Goal: Task Accomplishment & Management: Use online tool/utility

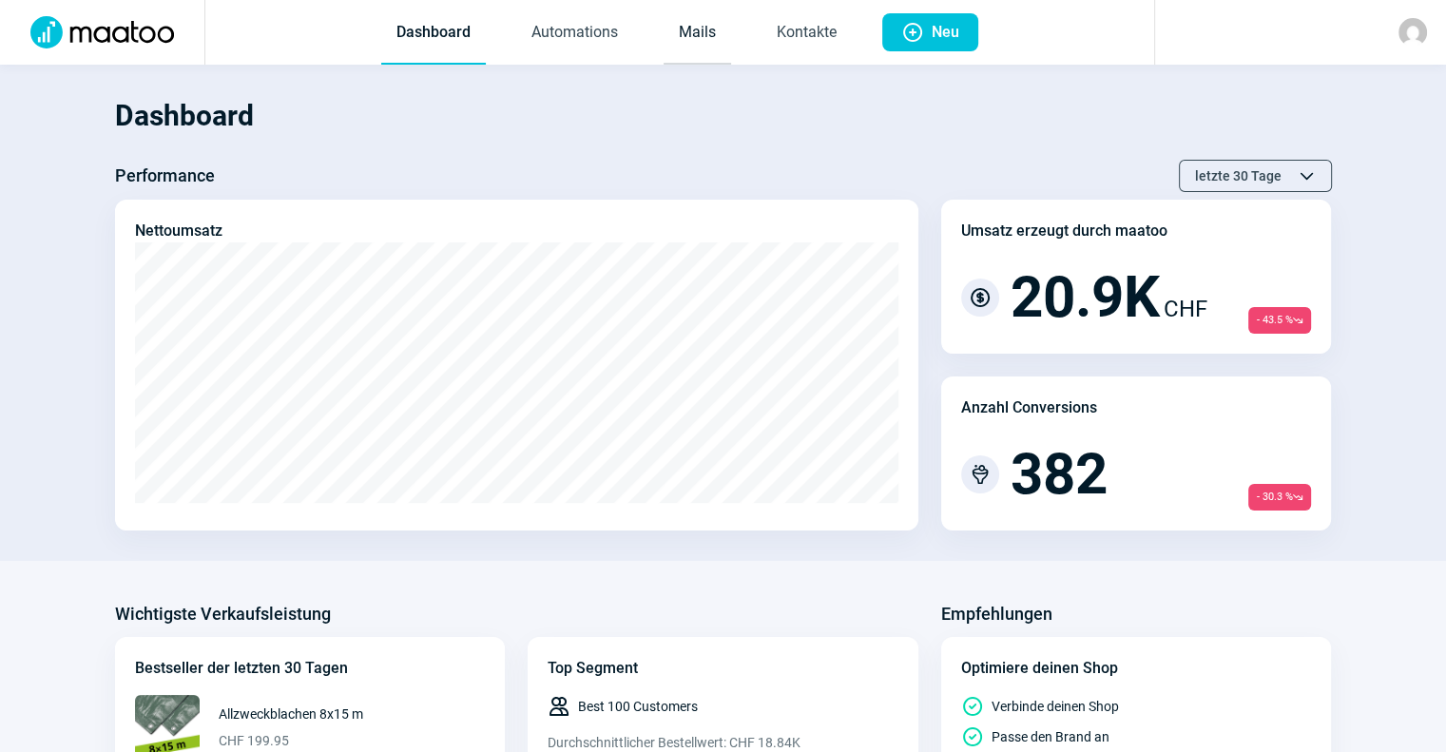
click at [726, 48] on link "Mails" at bounding box center [697, 33] width 67 height 63
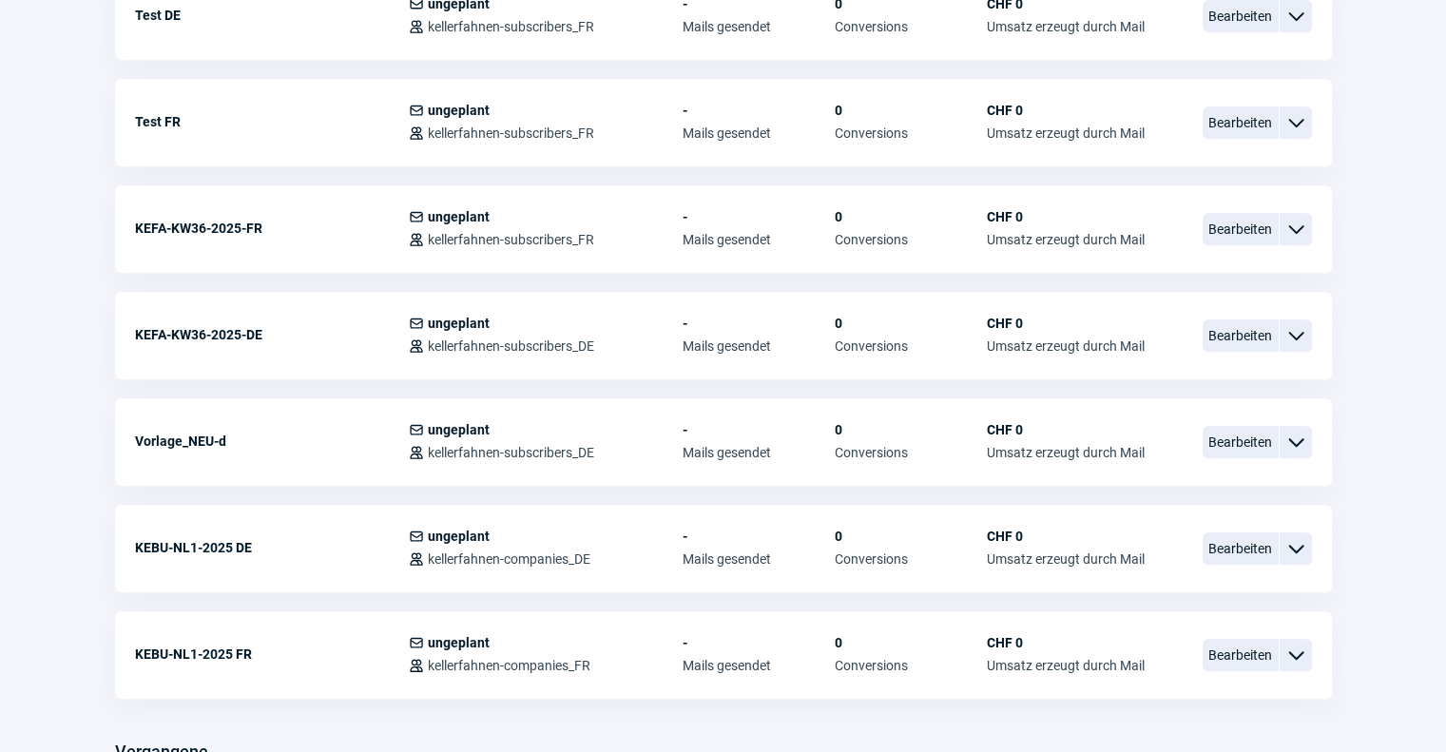
scroll to position [859, 0]
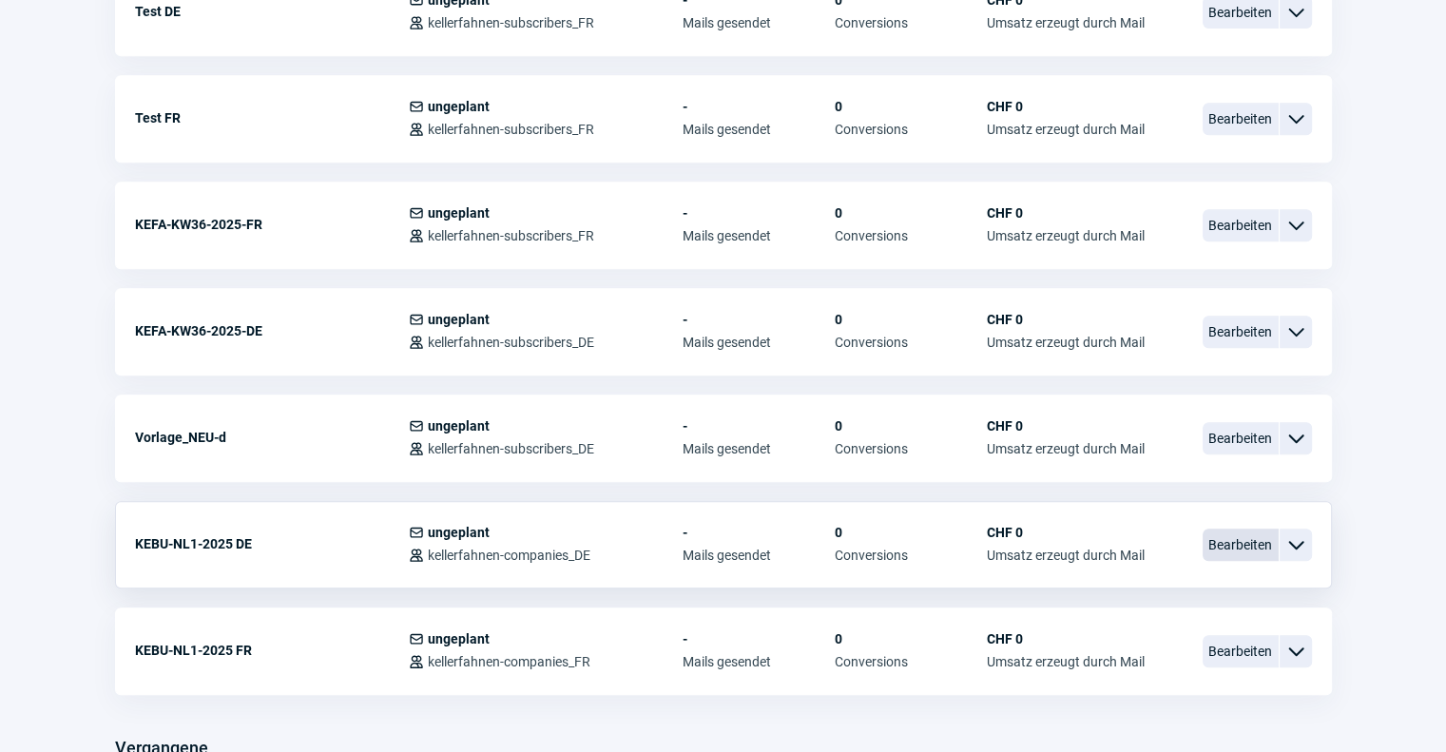
click at [1238, 530] on span "Bearbeiten" at bounding box center [1241, 545] width 76 height 32
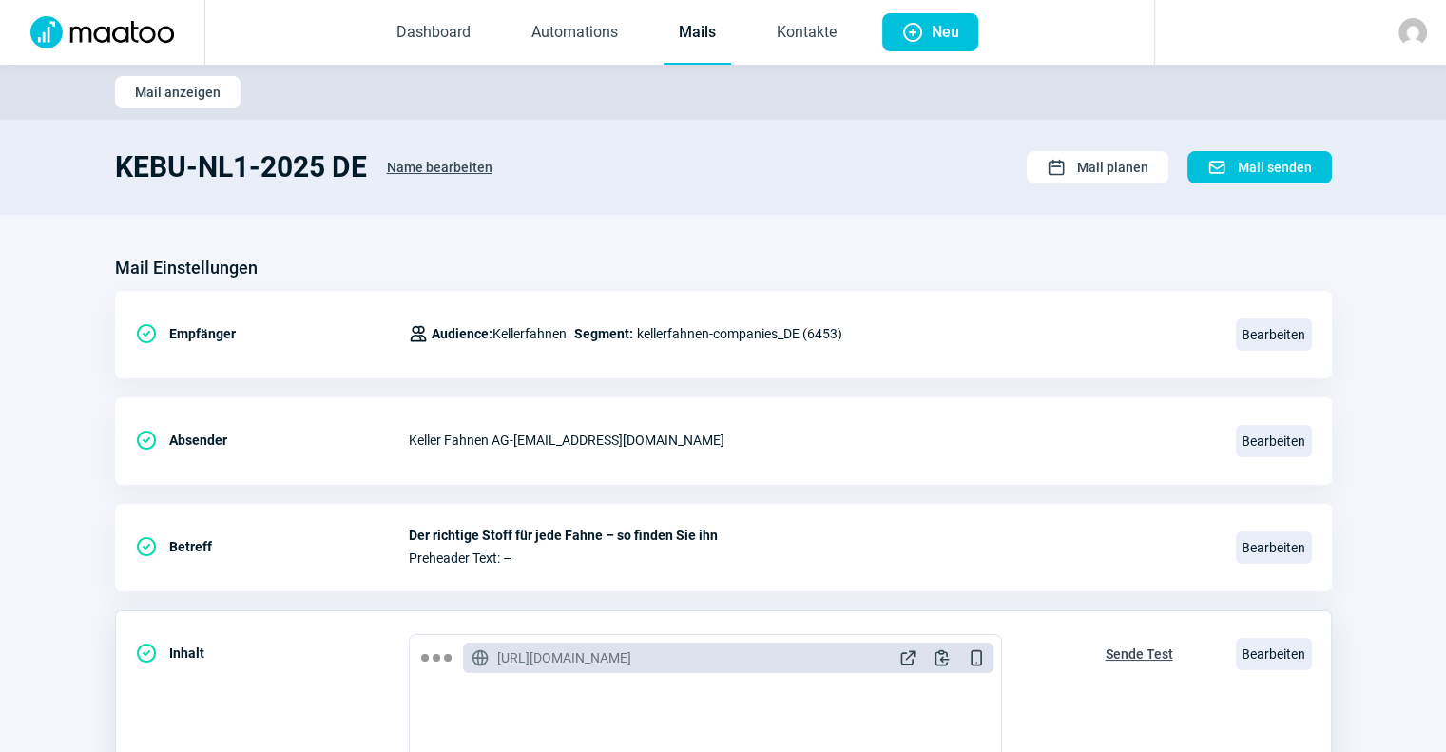
click at [1129, 647] on span "Sende Test" at bounding box center [1139, 654] width 67 height 30
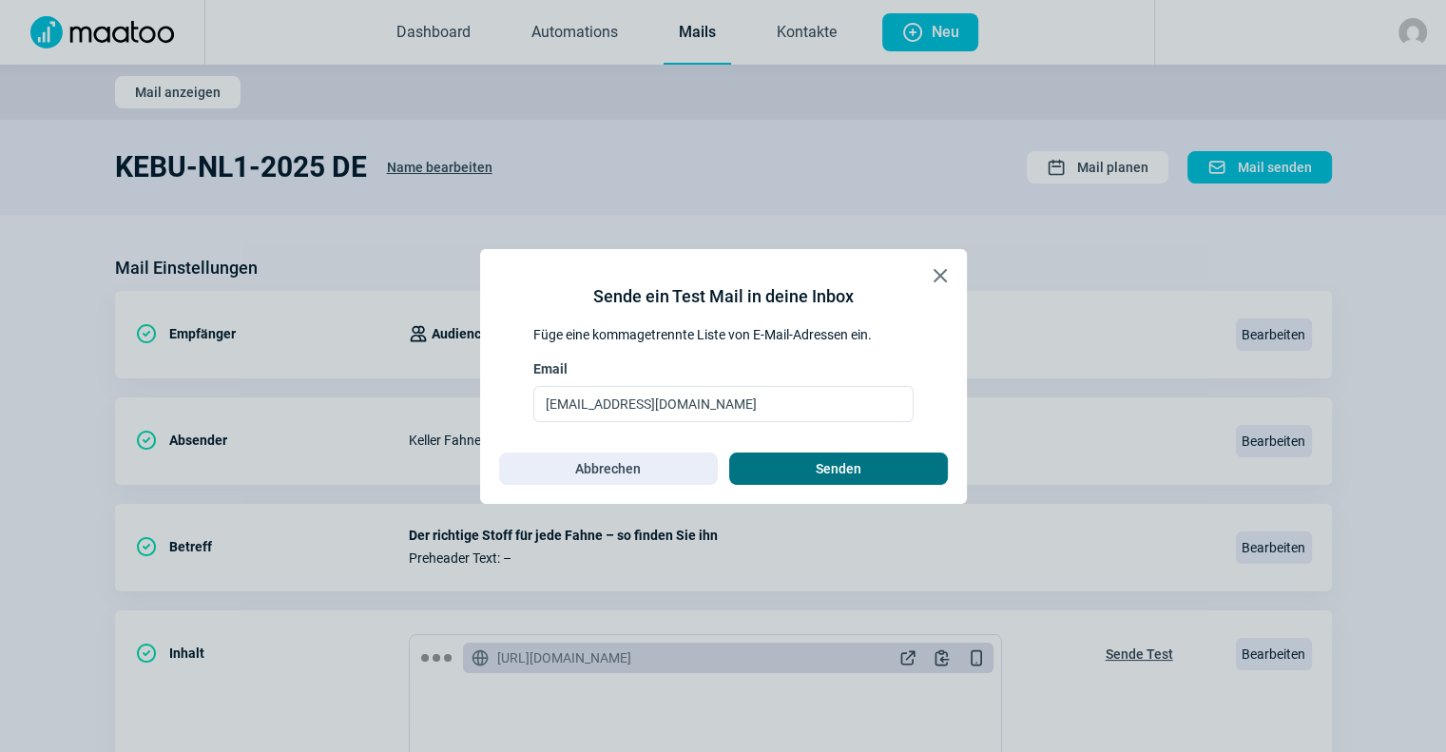
click at [905, 466] on span "Senden" at bounding box center [838, 468] width 179 height 30
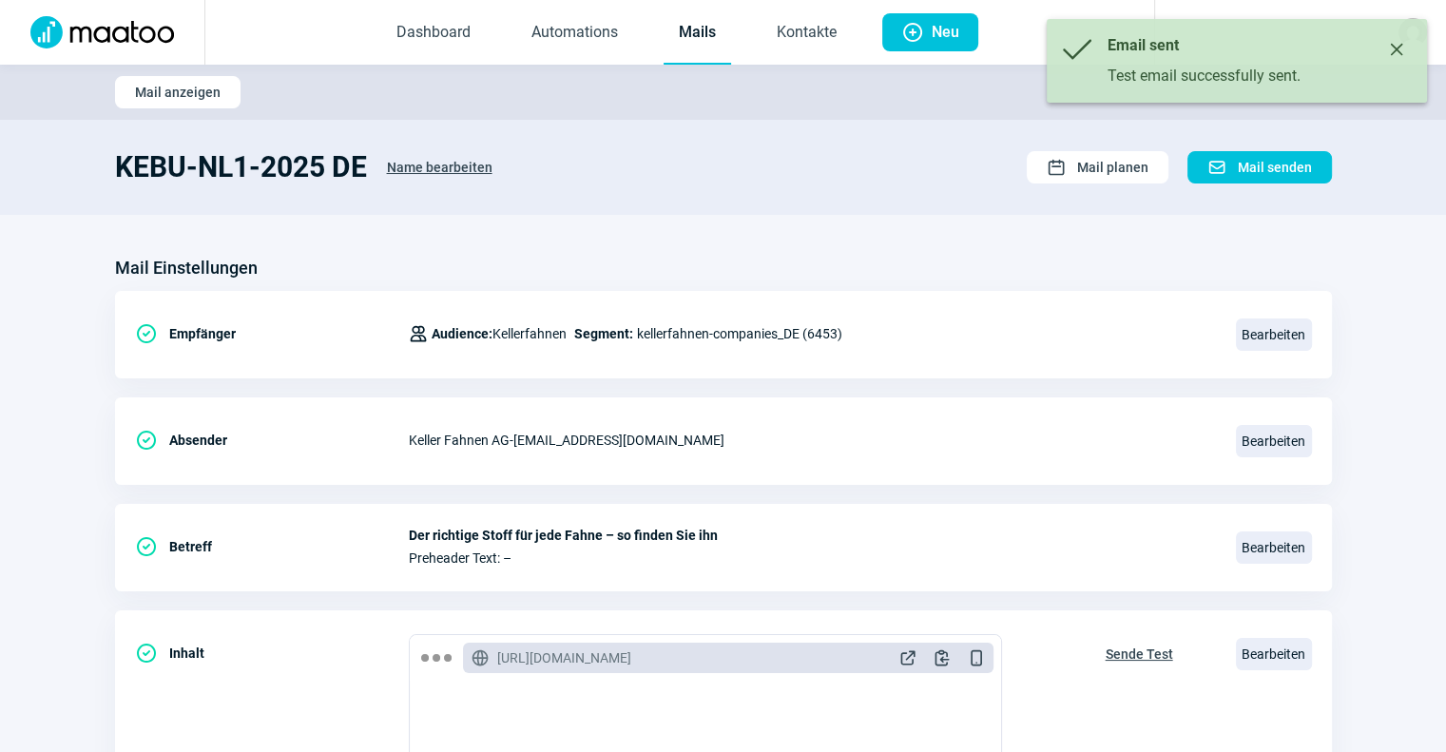
click at [697, 29] on link "Mails" at bounding box center [697, 33] width 67 height 63
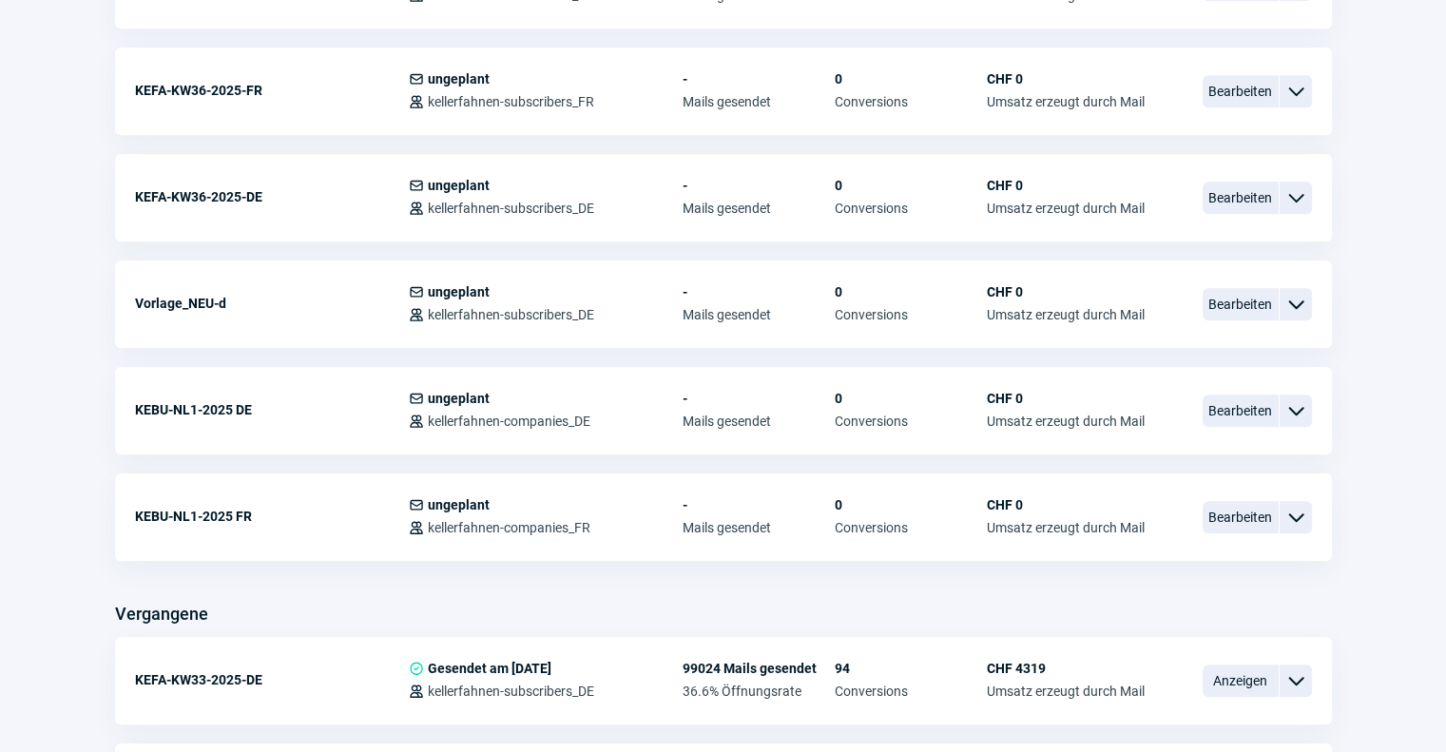
scroll to position [1014, 0]
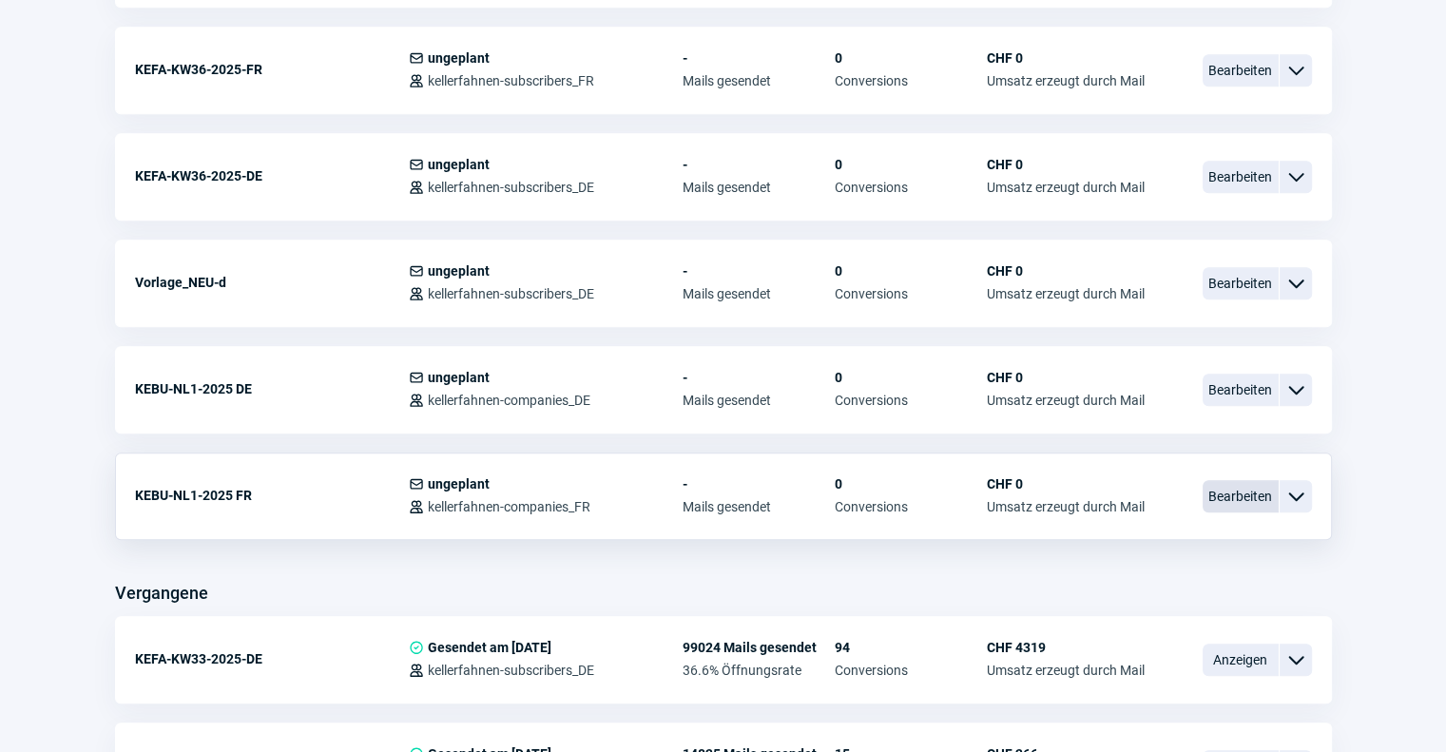
click at [1231, 494] on span "Bearbeiten" at bounding box center [1241, 496] width 76 height 32
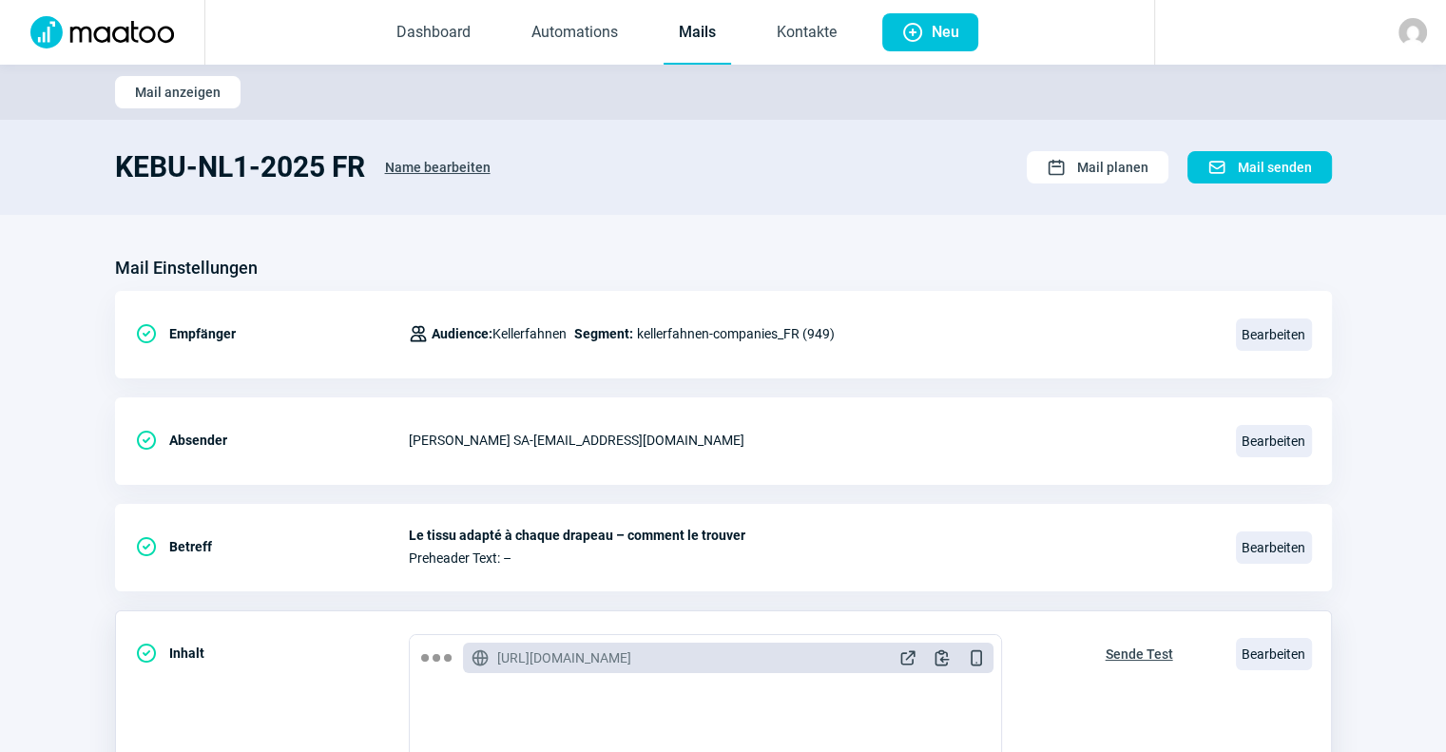
click at [1133, 642] on span "Sende Test" at bounding box center [1139, 654] width 67 height 30
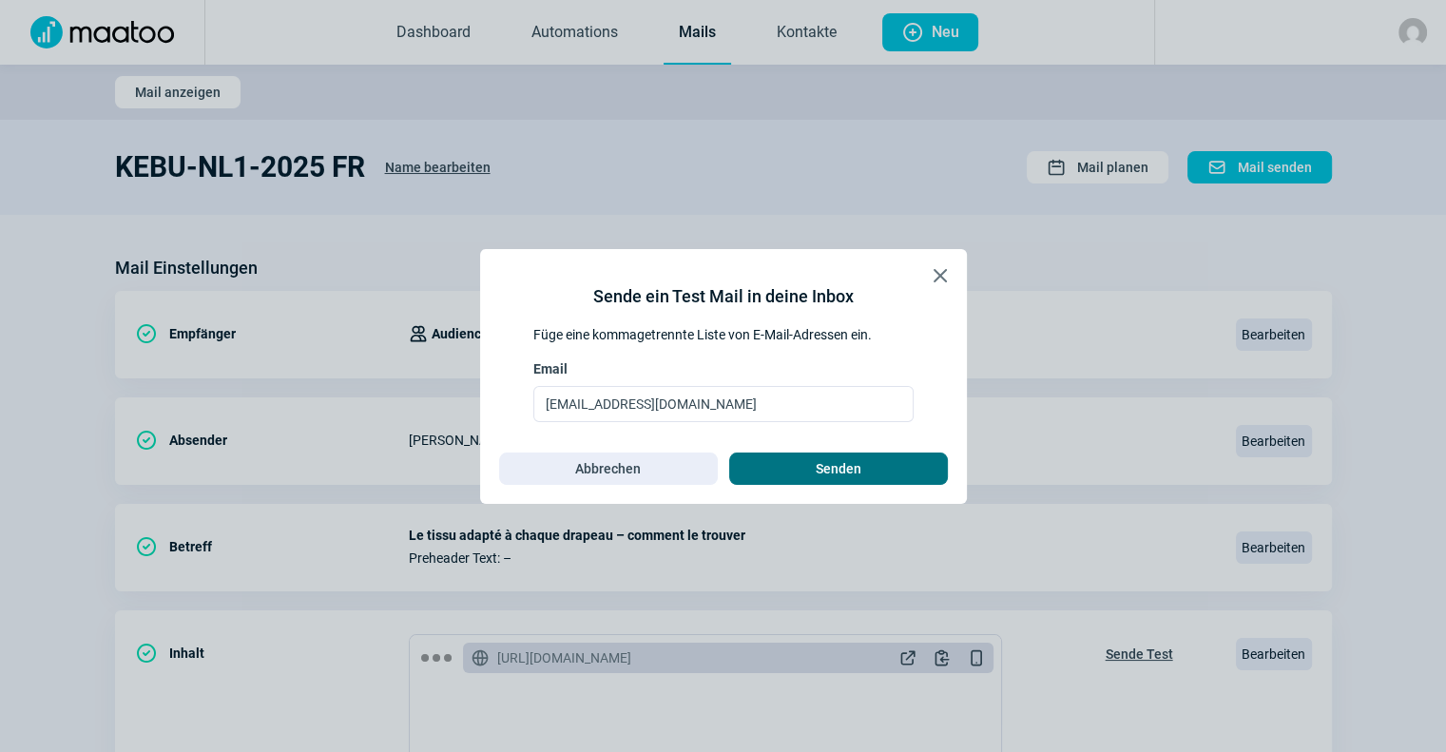
click at [845, 463] on span "Senden" at bounding box center [839, 468] width 46 height 30
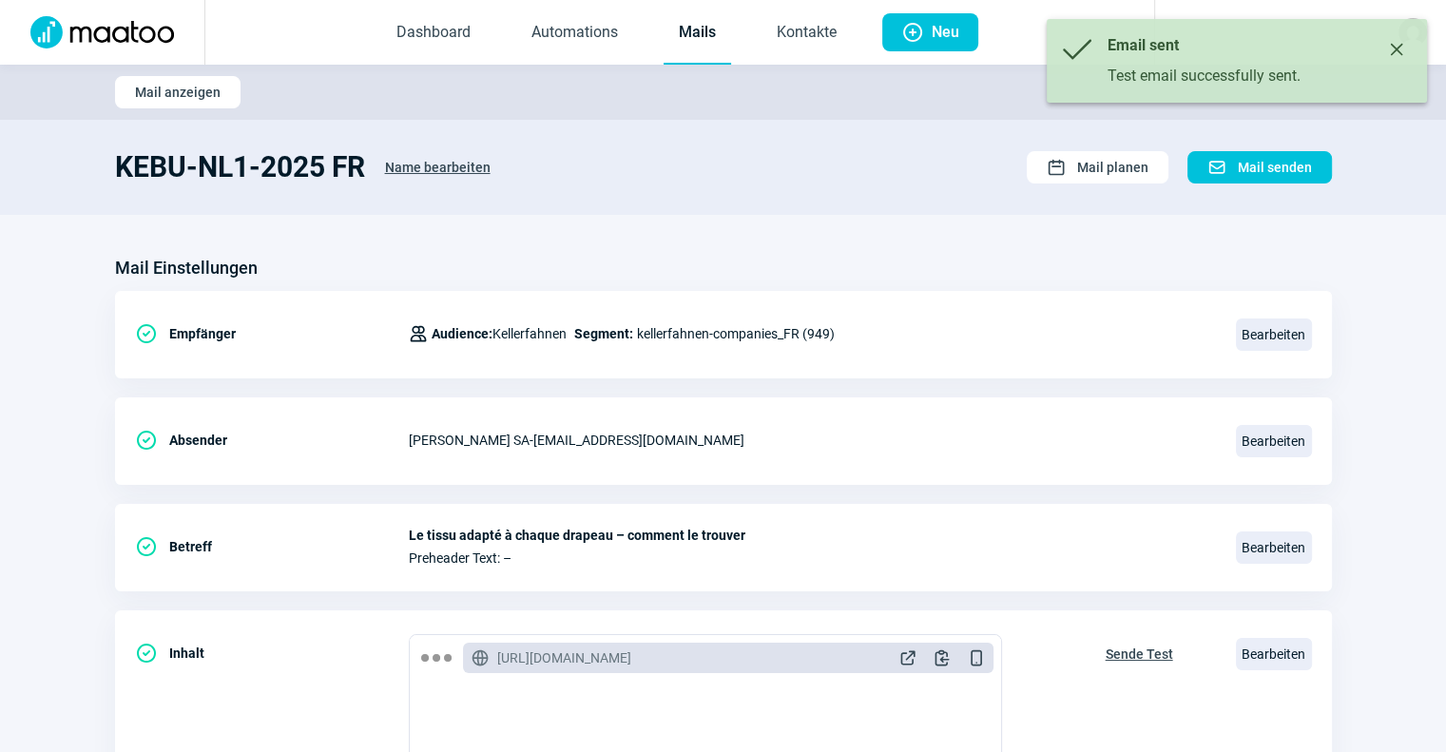
click at [700, 40] on link "Mails" at bounding box center [697, 33] width 67 height 63
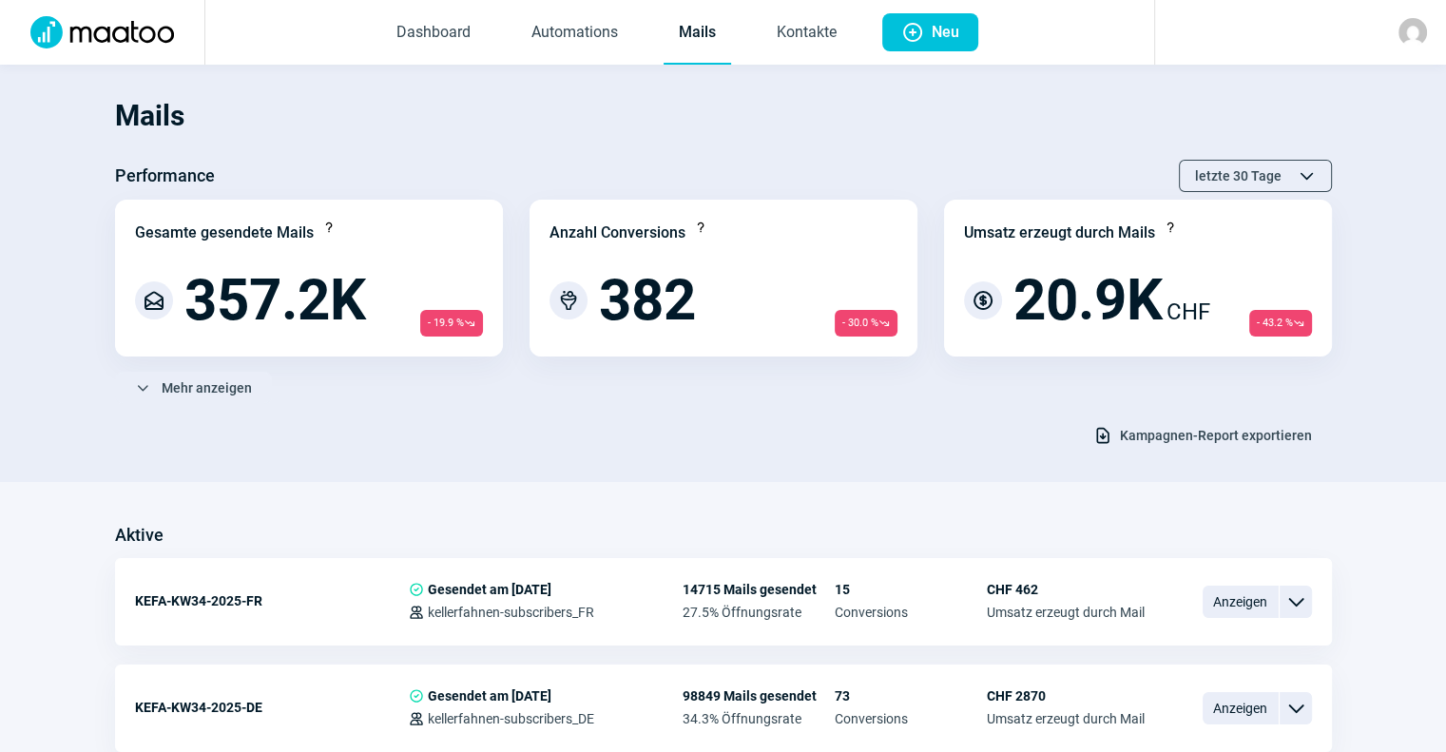
click at [922, 452] on section "Mails Performance letzte 30 Tage ChevronUp icon ChevronDown icon Gesamte gesend…" at bounding box center [723, 273] width 1446 height 417
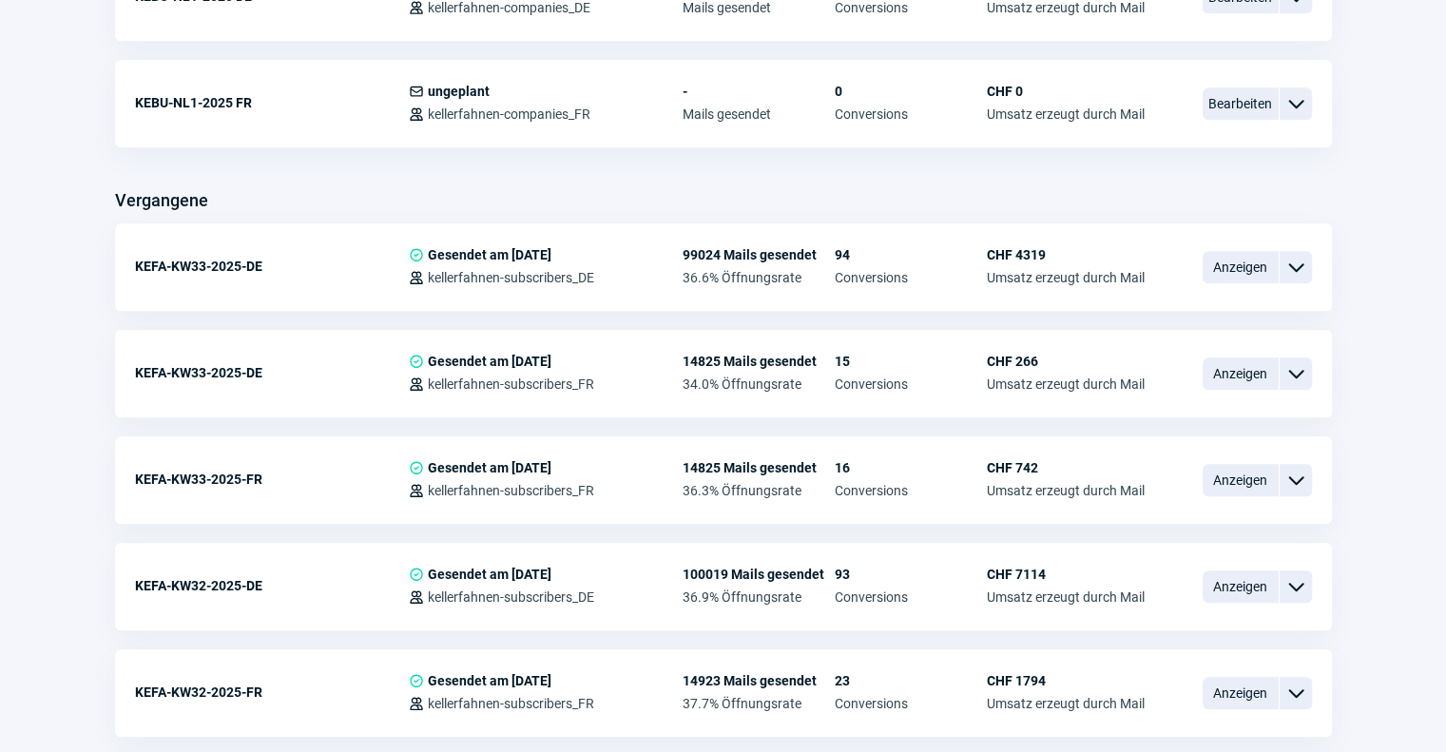
scroll to position [1394, 0]
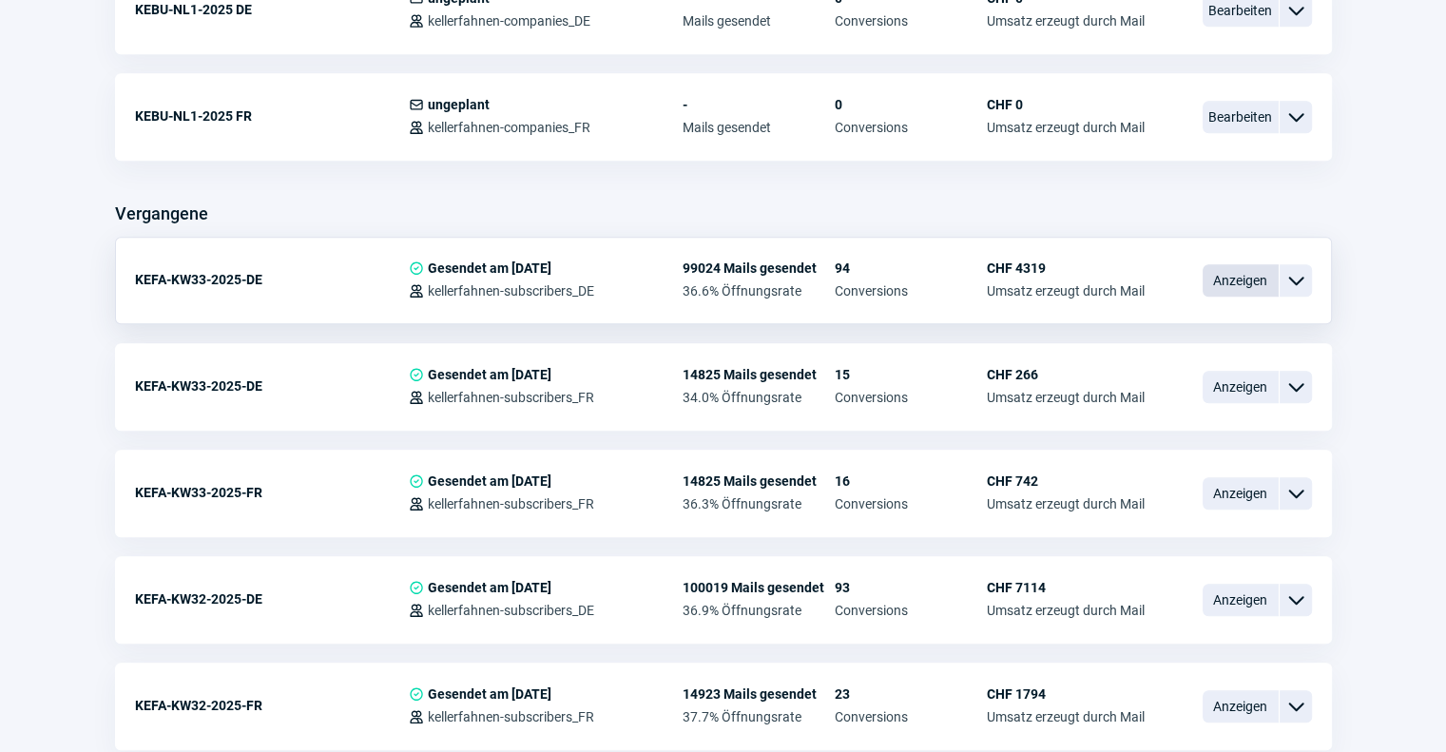
click at [1210, 272] on span "Anzeigen" at bounding box center [1241, 280] width 76 height 32
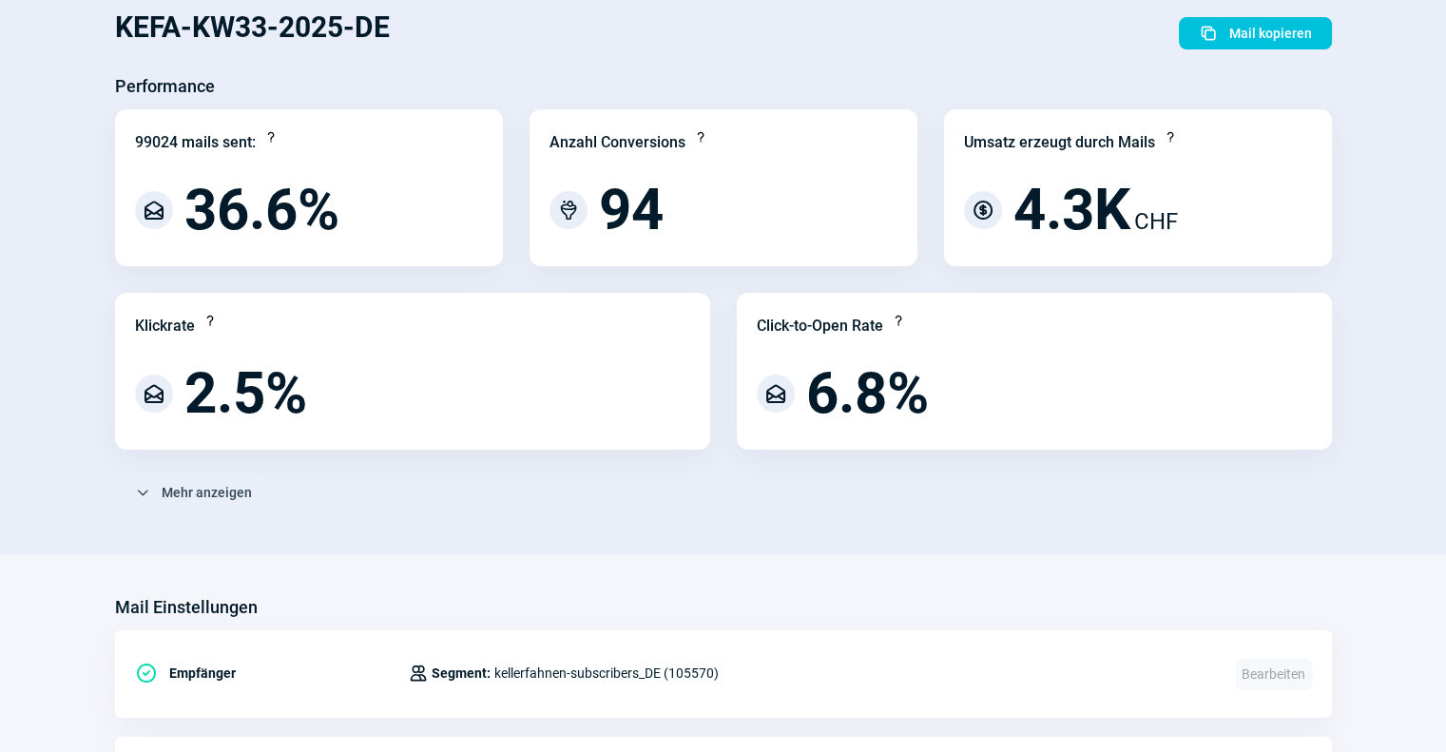
scroll to position [145, 0]
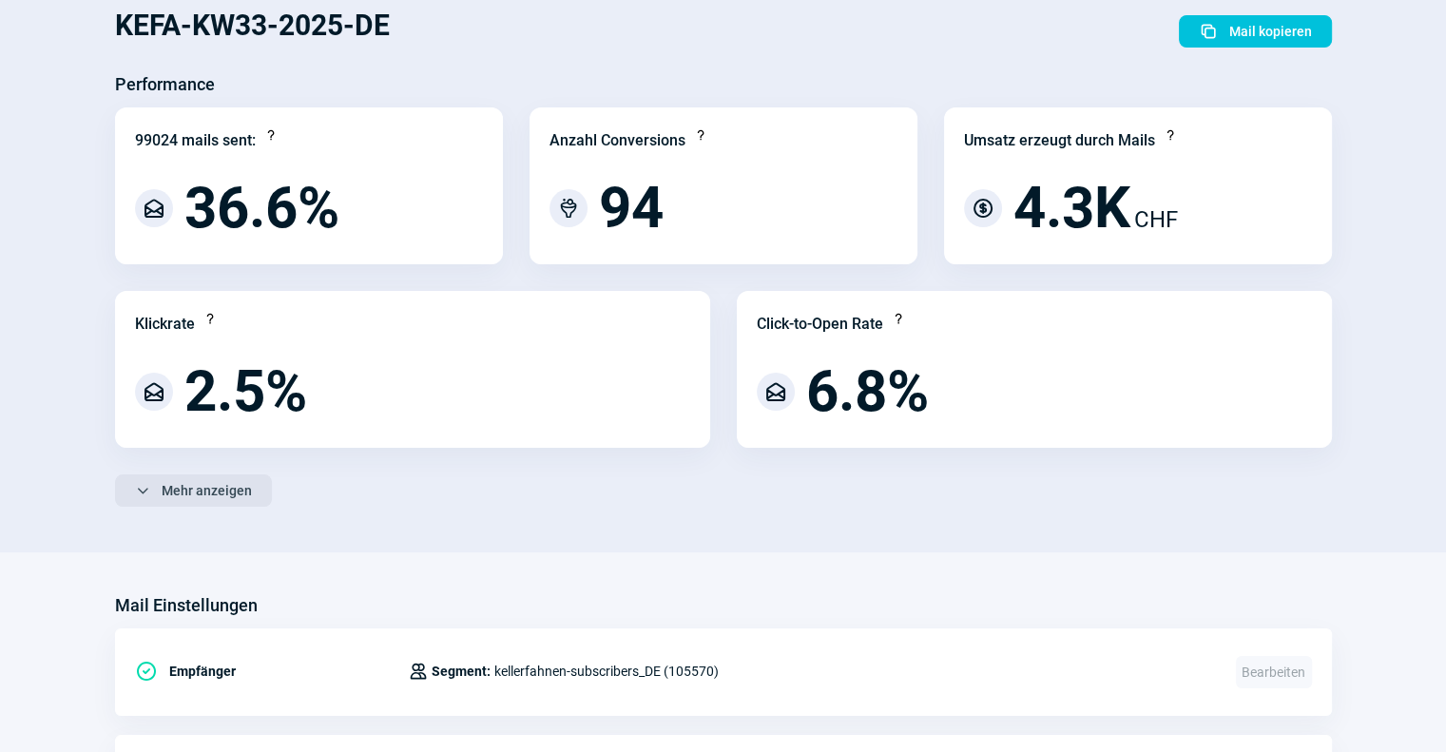
click at [198, 496] on span "Mehr anzeigen" at bounding box center [207, 490] width 90 height 30
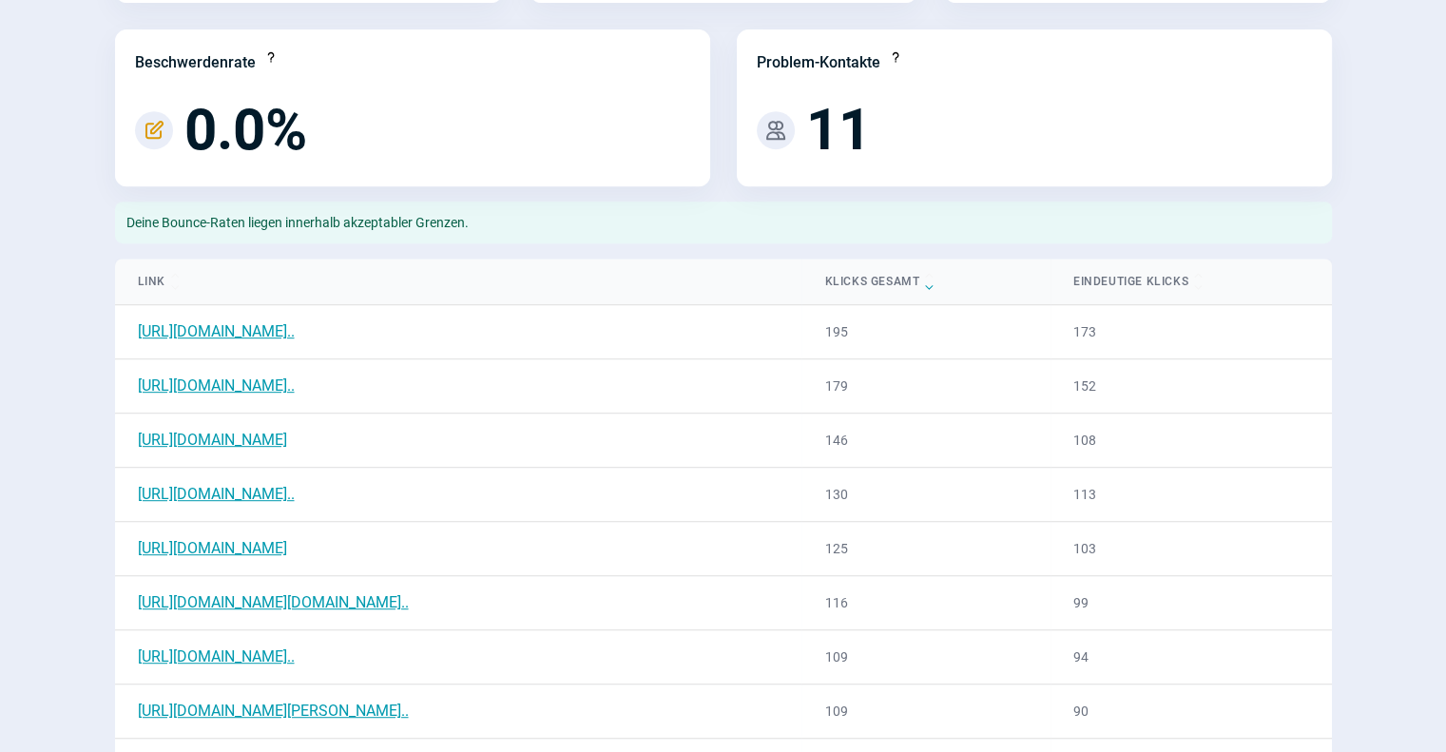
scroll to position [850, 0]
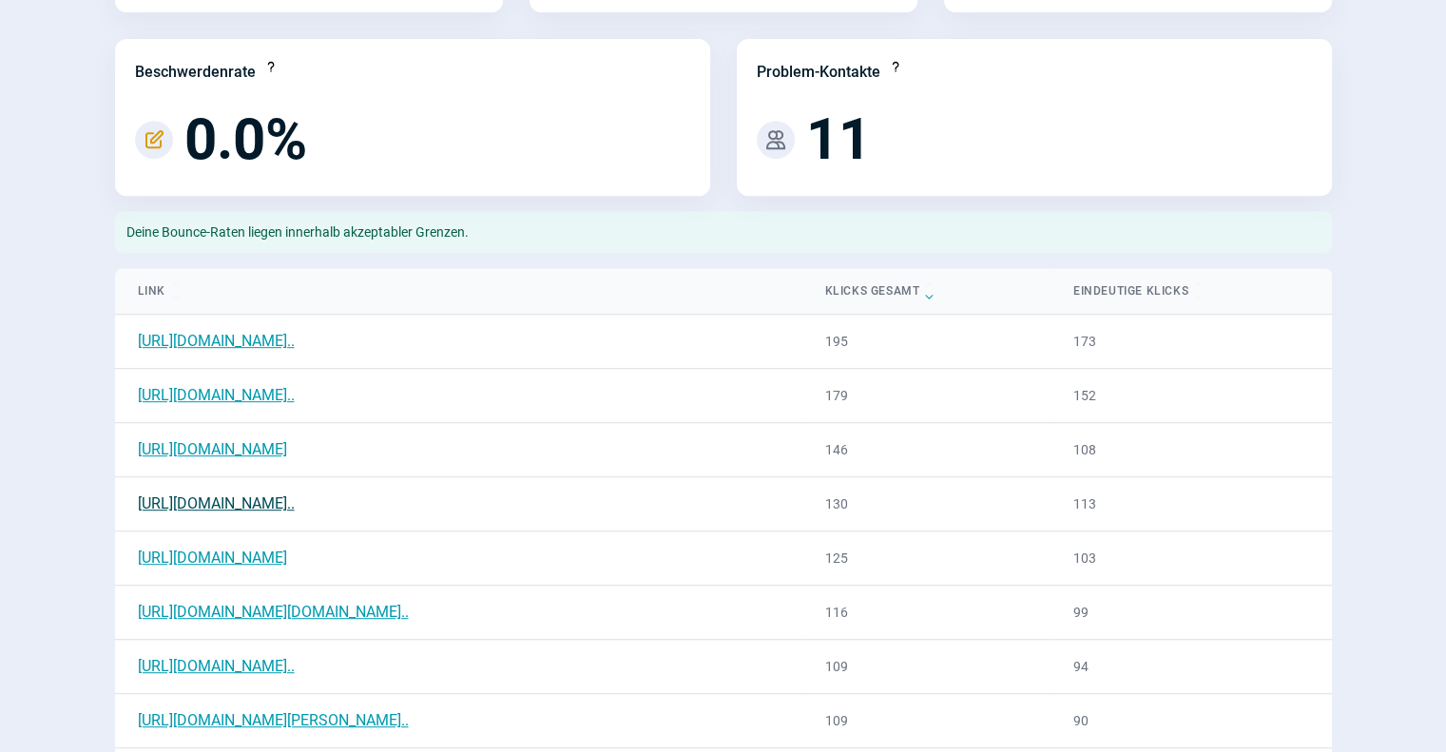
click at [295, 496] on link "[URL][DOMAIN_NAME].." at bounding box center [216, 503] width 157 height 18
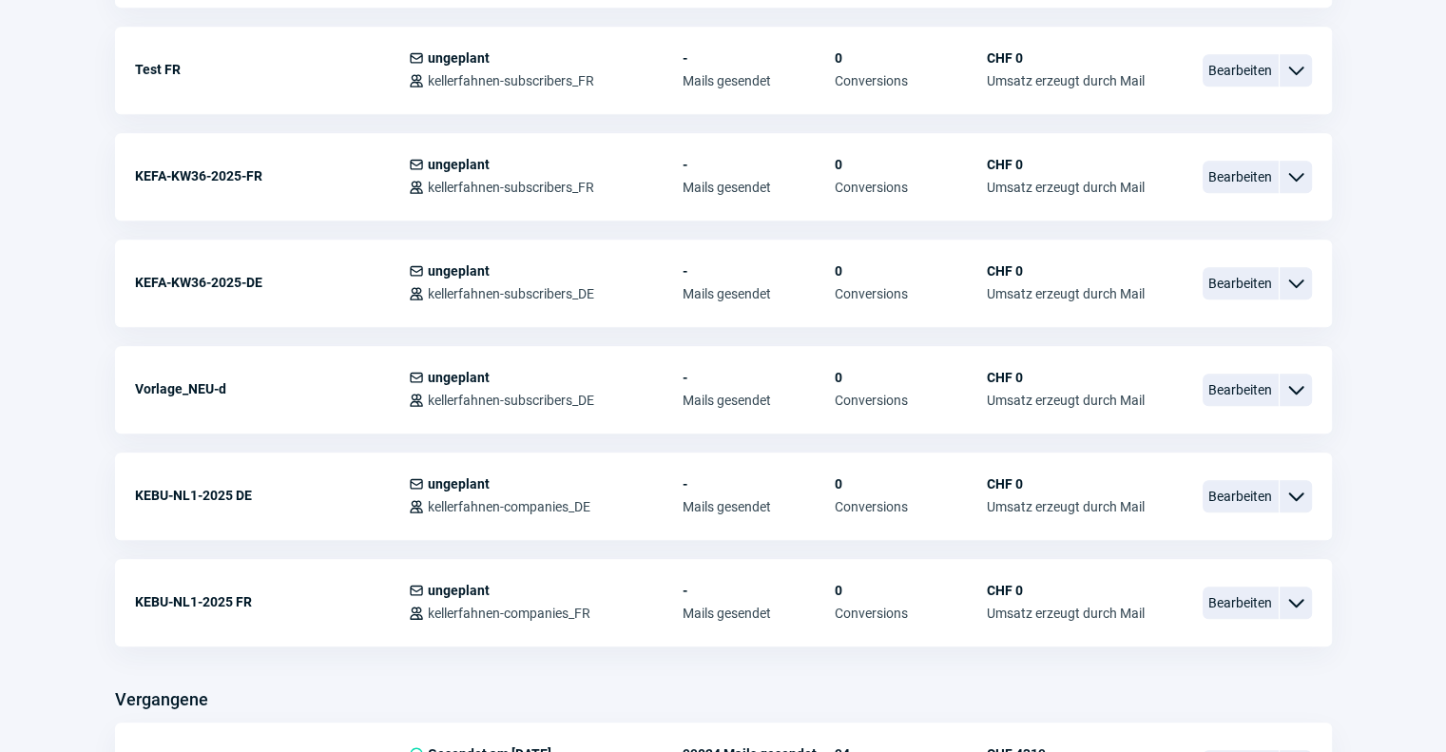
scroll to position [920, 0]
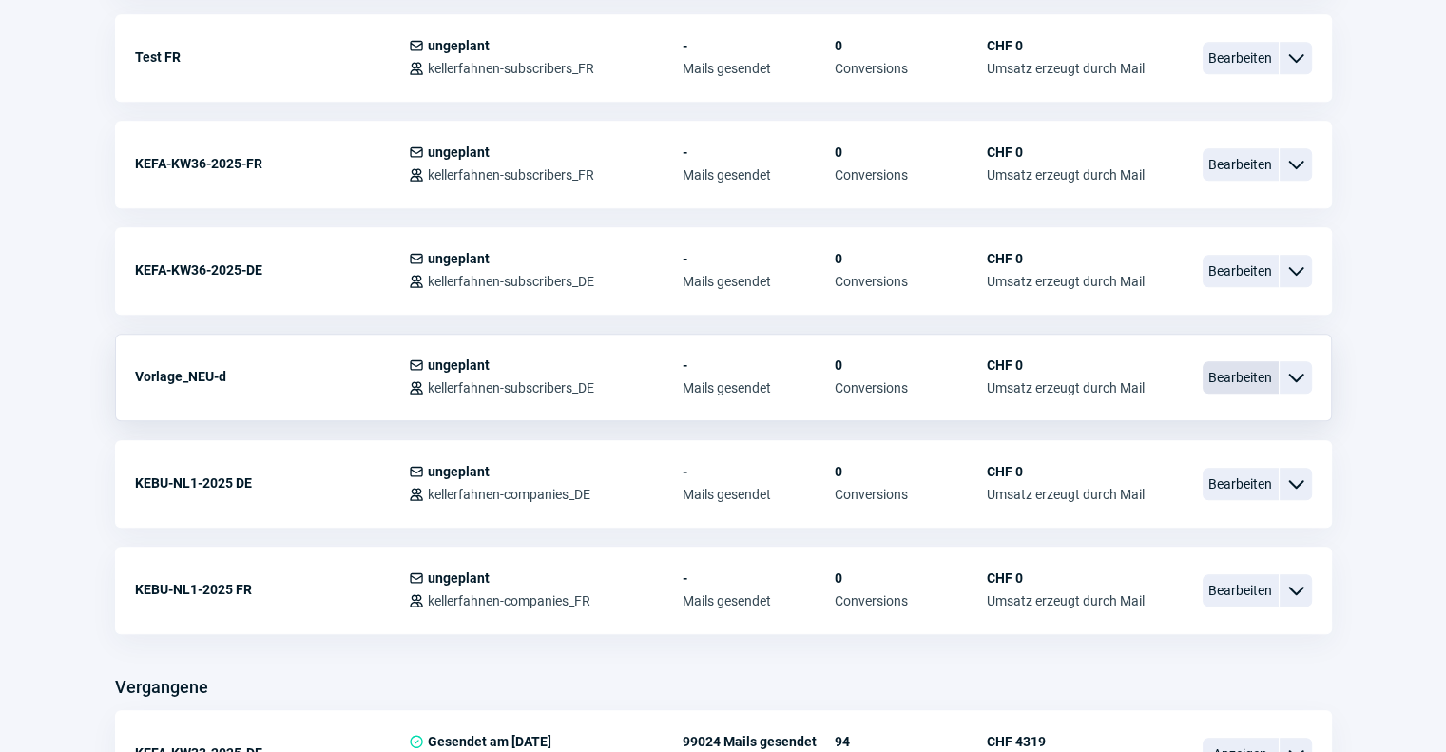
click at [1243, 373] on span "Bearbeiten" at bounding box center [1241, 377] width 76 height 32
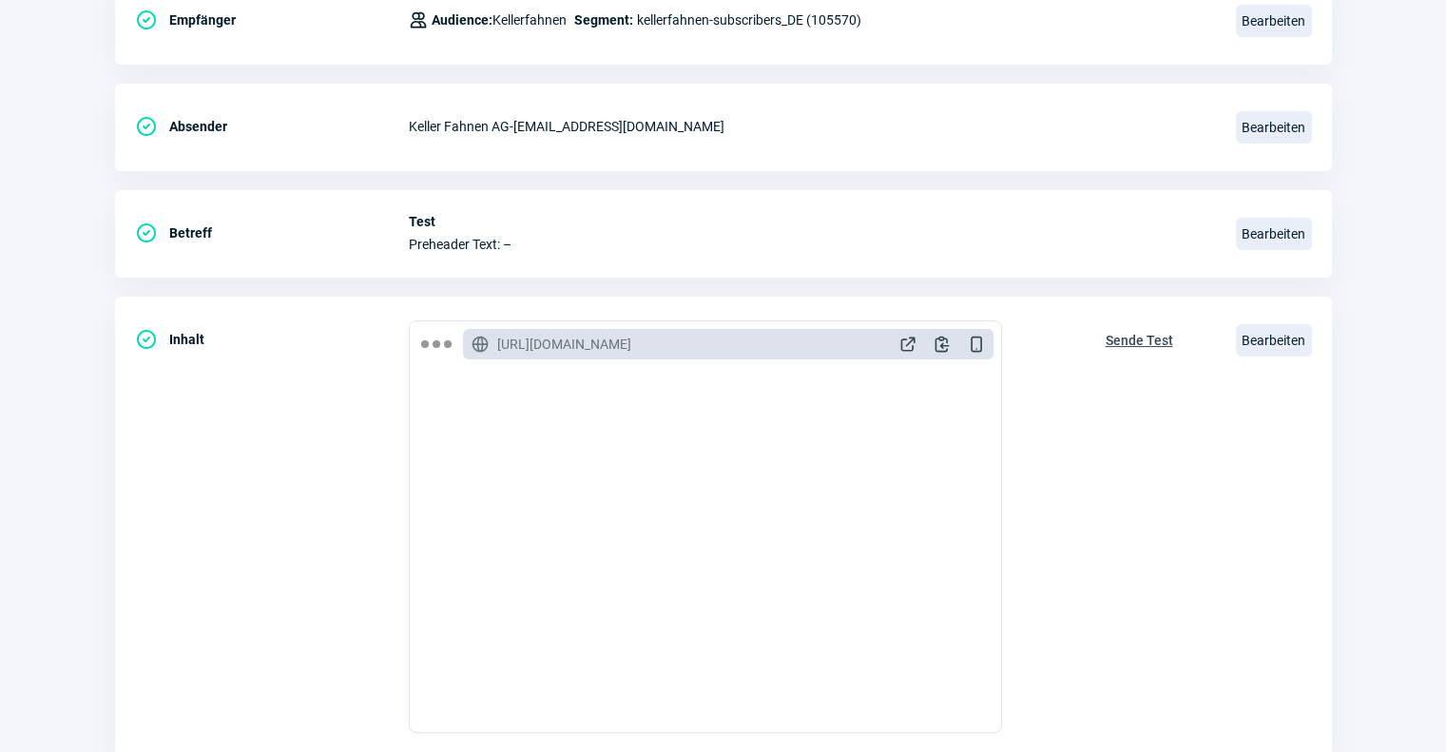
scroll to position [338, 0]
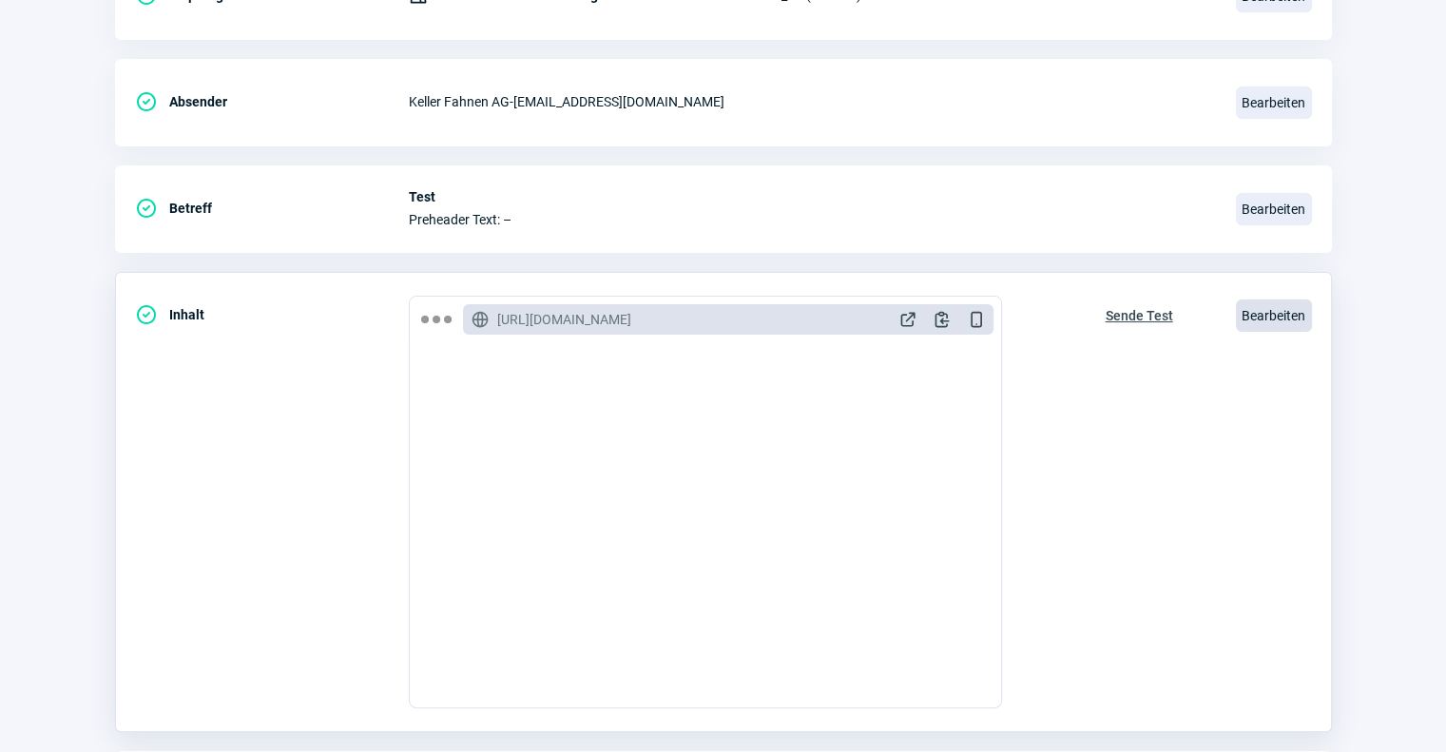
click at [1263, 322] on span "Bearbeiten" at bounding box center [1274, 315] width 76 height 32
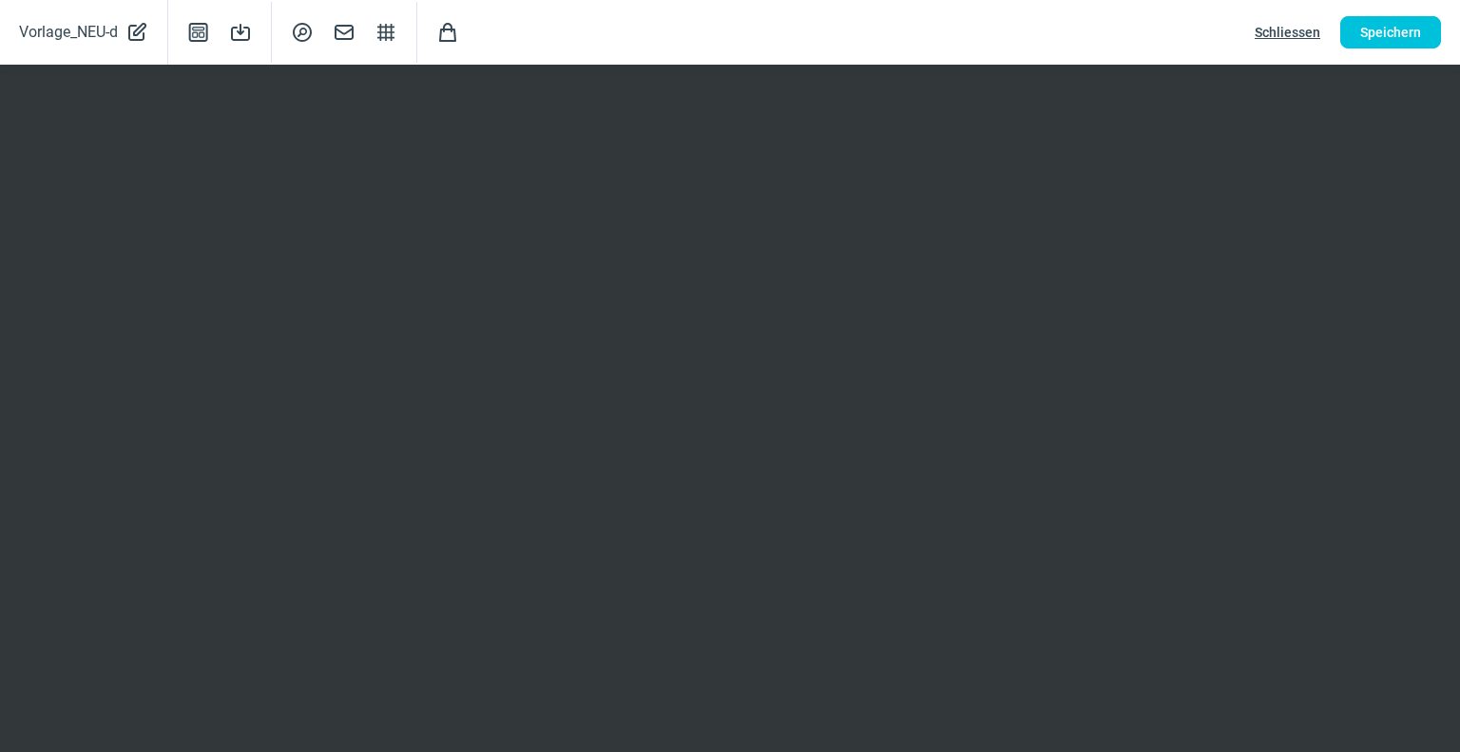
click at [1302, 37] on span "Schliessen" at bounding box center [1288, 32] width 66 height 30
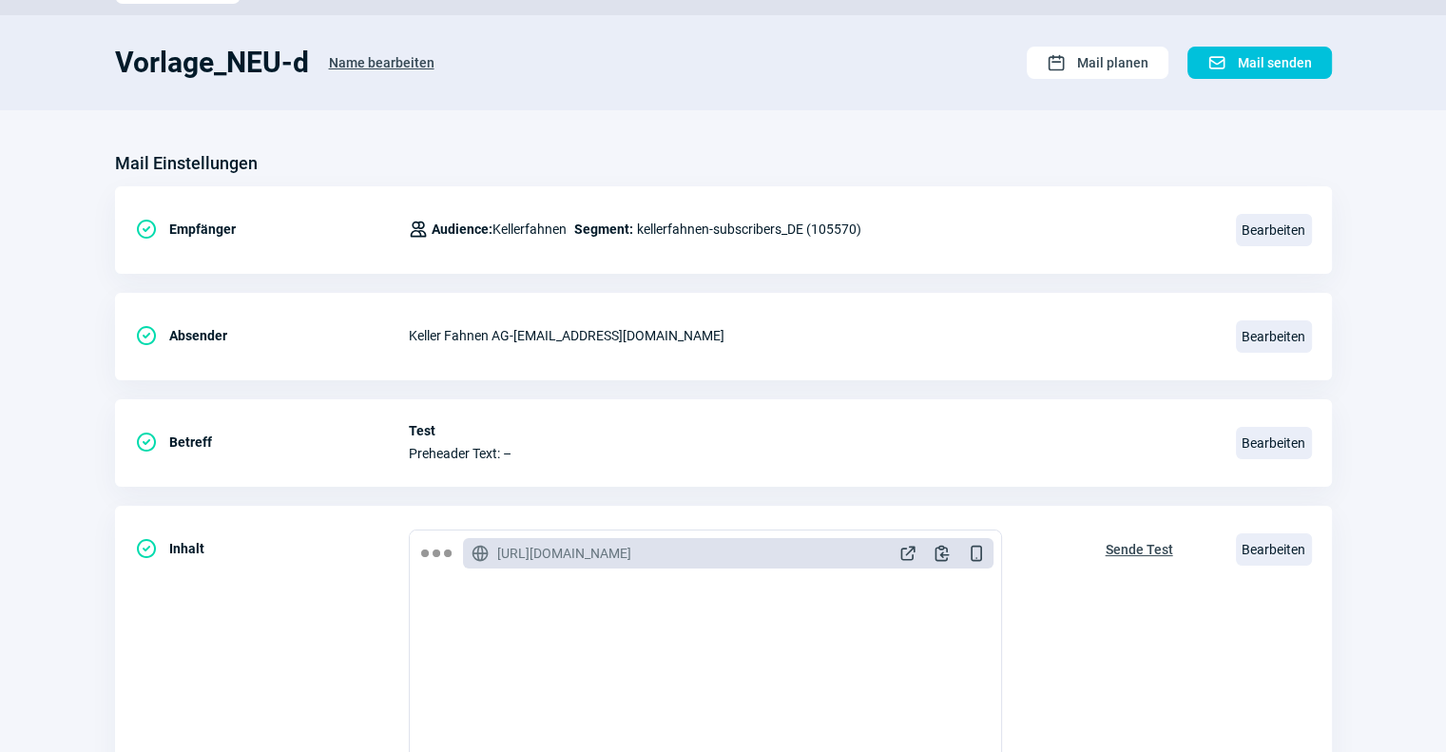
scroll to position [0, 0]
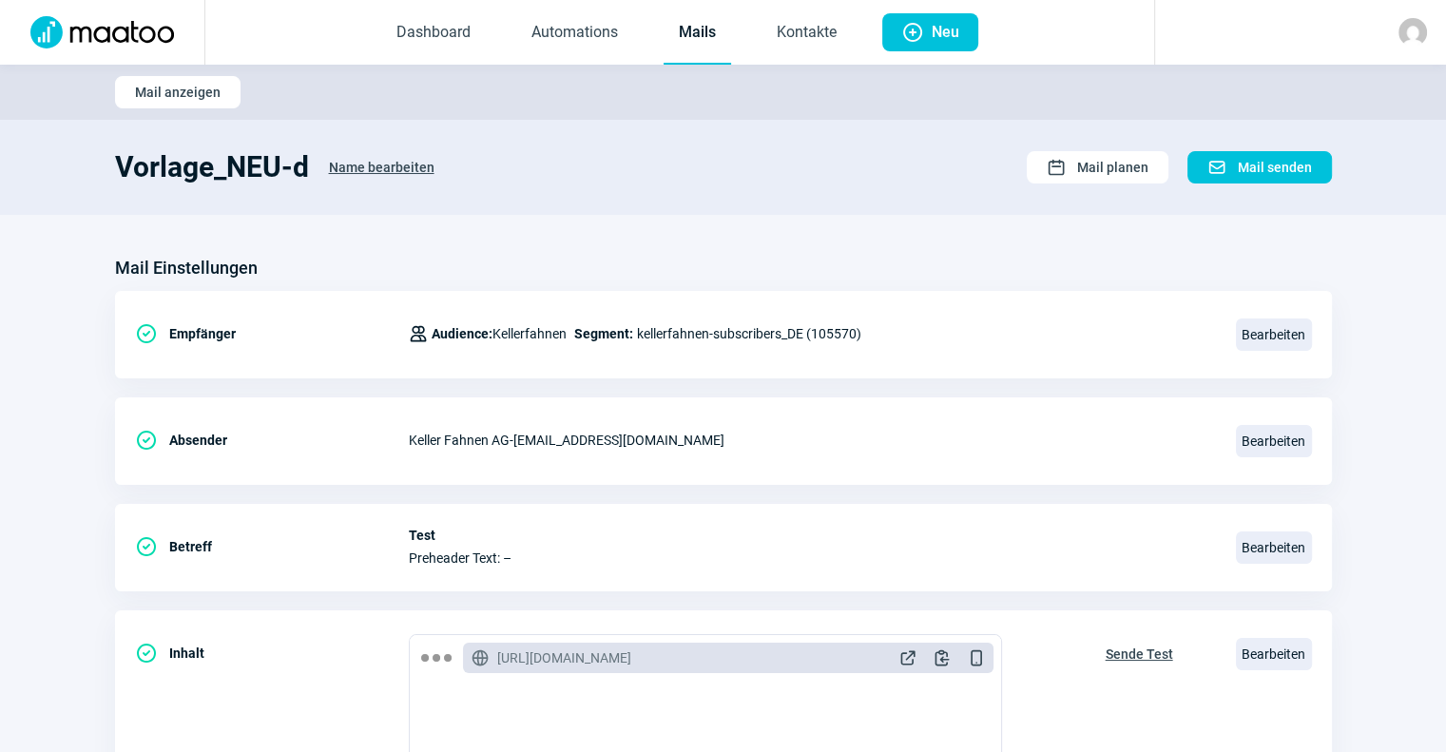
click at [679, 36] on link "Mails" at bounding box center [697, 33] width 67 height 63
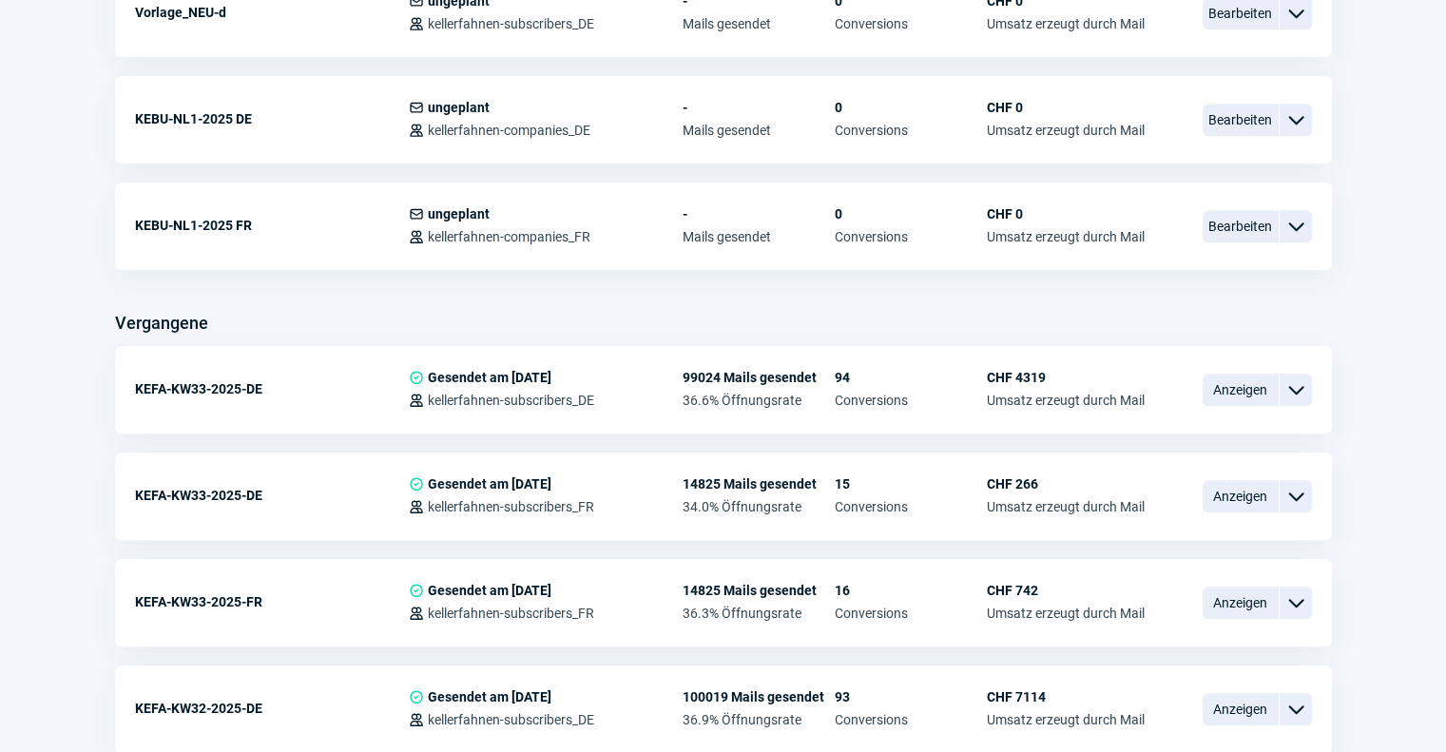
scroll to position [1293, 0]
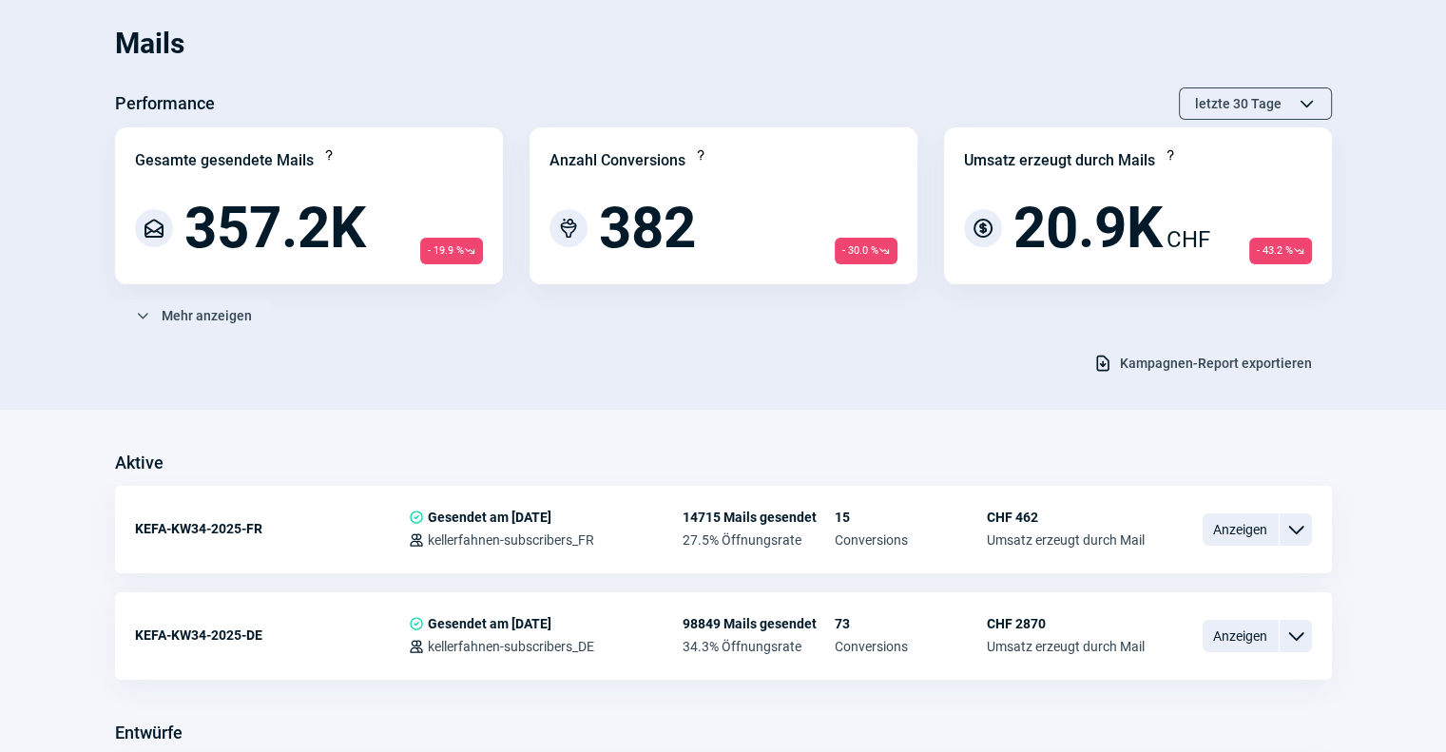
drag, startPoint x: 1459, startPoint y: 111, endPoint x: 1416, endPoint y: 123, distance: 45.2
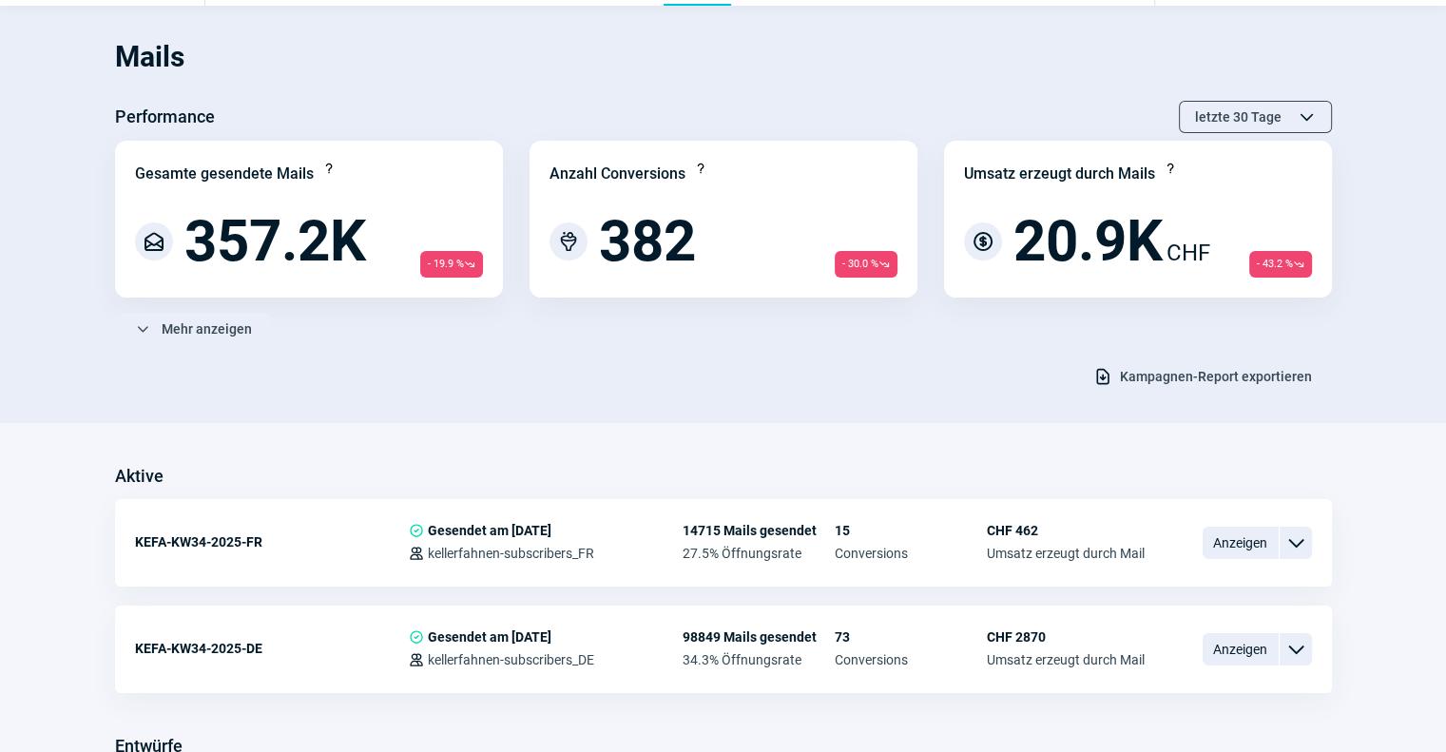
drag, startPoint x: 1416, startPoint y: 123, endPoint x: 1103, endPoint y: 80, distance: 315.7
click at [1103, 80] on h1 "Mails" at bounding box center [723, 57] width 1217 height 65
